Goal: Information Seeking & Learning: Learn about a topic

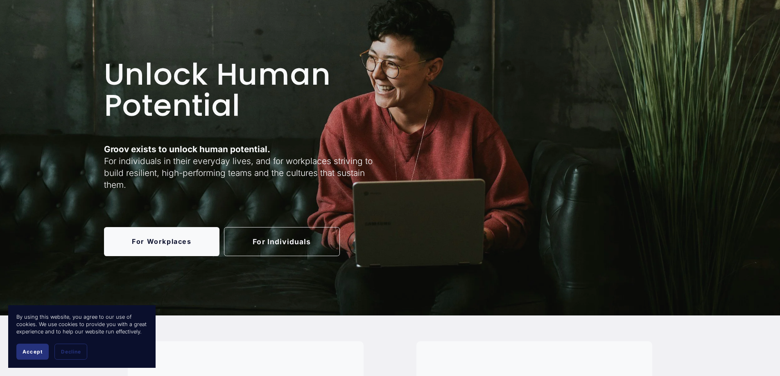
scroll to position [68, 0]
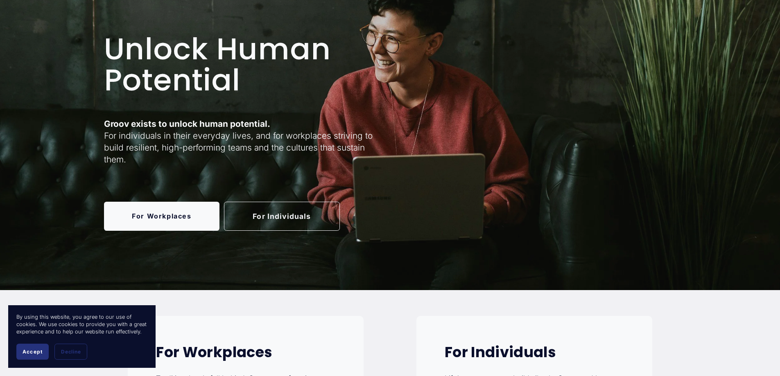
click at [282, 219] on link "For Individuals" at bounding box center [282, 216] width 116 height 29
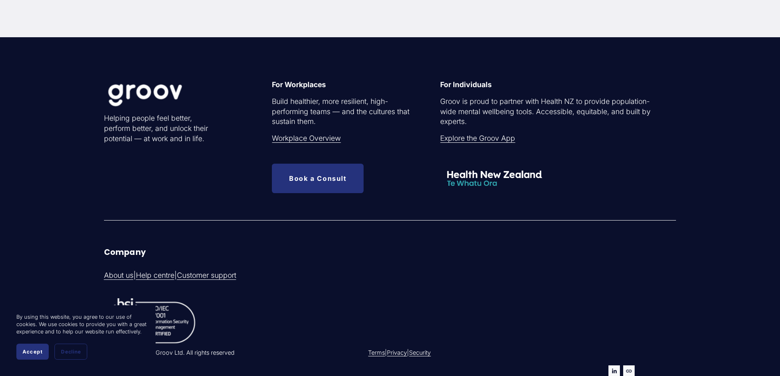
scroll to position [2729, 0]
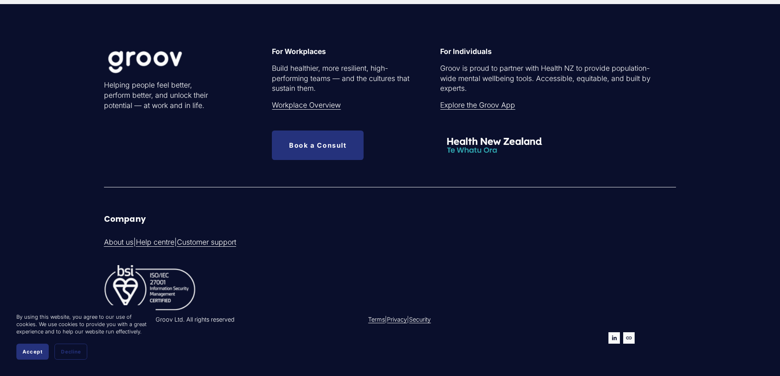
click at [505, 110] on link "Explore the Groov App" at bounding box center [477, 105] width 75 height 10
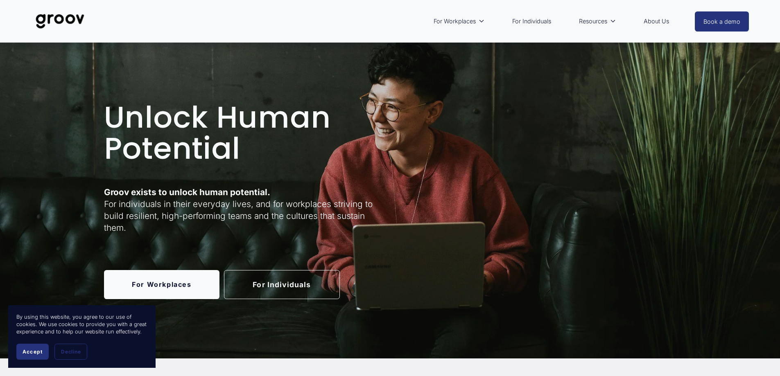
click at [38, 352] on span "Accept" at bounding box center [33, 352] width 20 height 6
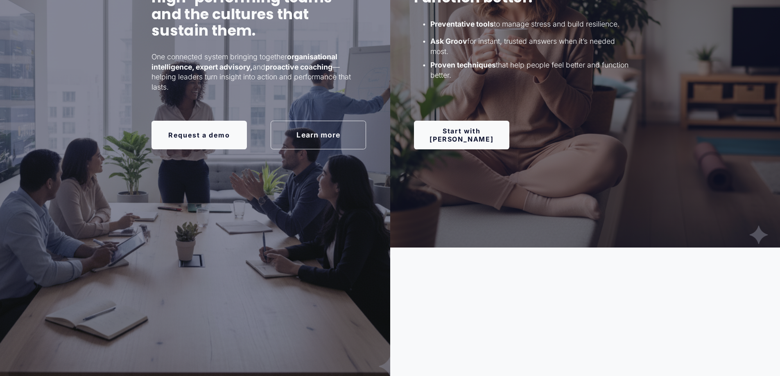
scroll to position [682, 0]
click at [485, 140] on link "Start with Groov" at bounding box center [461, 134] width 95 height 29
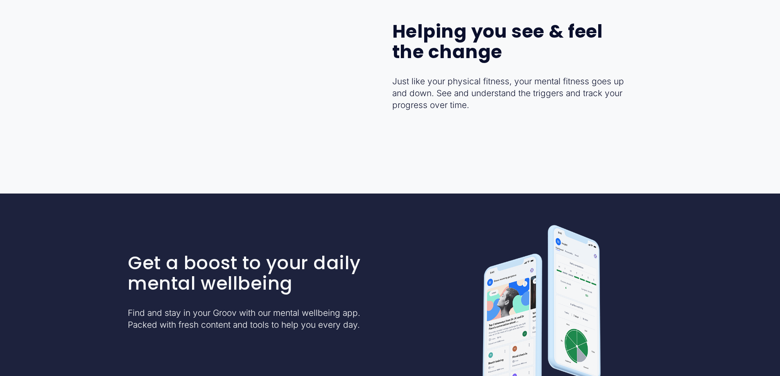
scroll to position [1910, 0]
